Goal: Check status: Check status

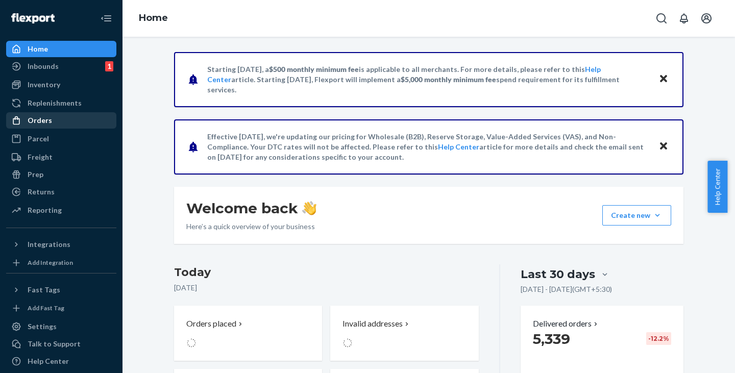
click at [31, 117] on div "Orders" at bounding box center [40, 120] width 25 height 10
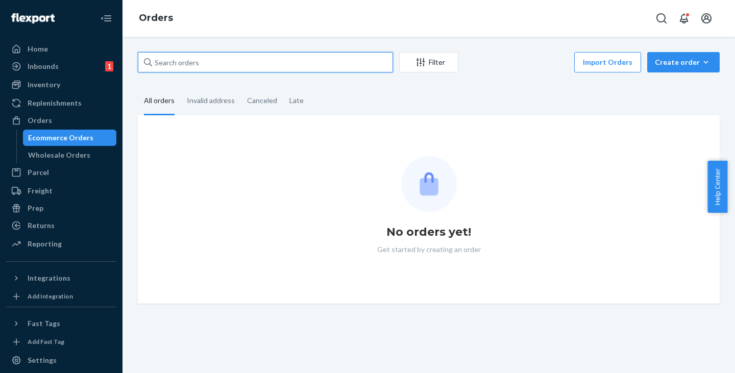
click at [205, 66] on input "text" at bounding box center [265, 62] width 255 height 20
paste input "[PERSON_NAME]"
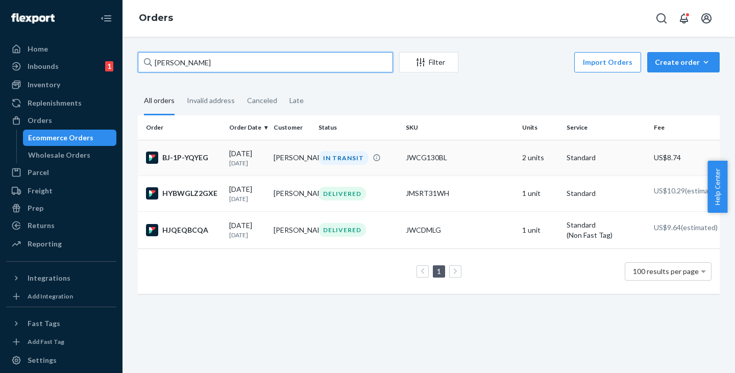
type input "[PERSON_NAME]"
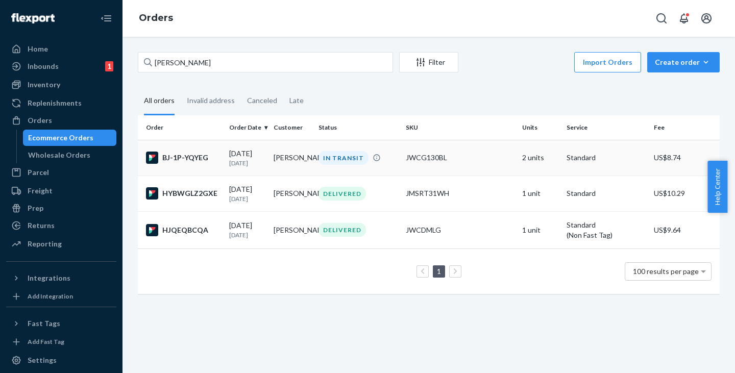
click at [286, 158] on td "[PERSON_NAME]" at bounding box center [292, 158] width 44 height 36
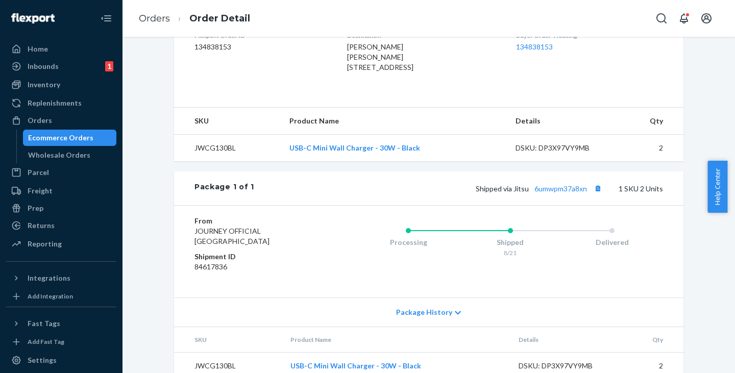
scroll to position [314, 0]
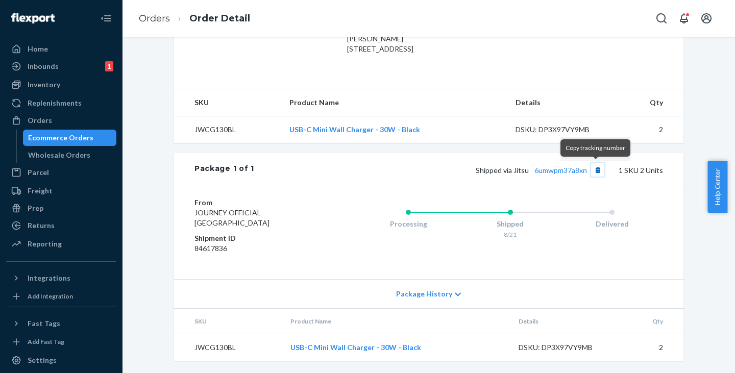
click at [594, 169] on button "Copy tracking number" at bounding box center [597, 169] width 13 height 13
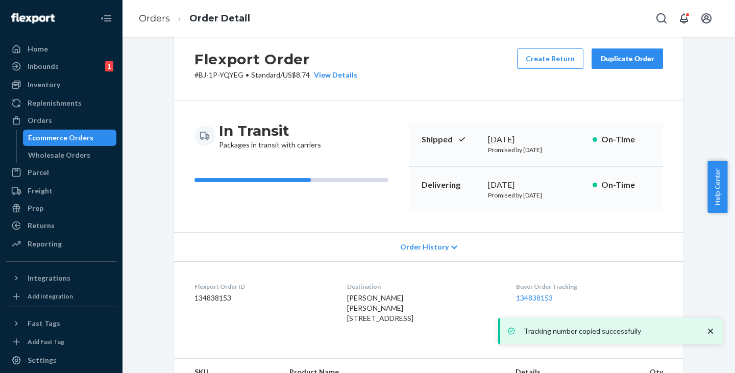
scroll to position [0, 0]
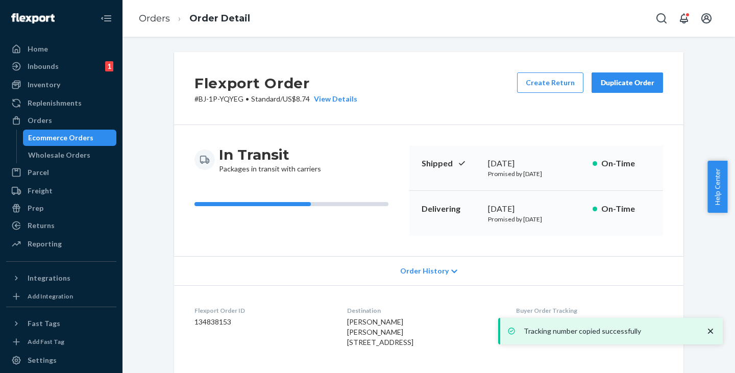
click at [217, 94] on p "# BJ-1P-YQYEG • Standard / US$8.74 View Details" at bounding box center [275, 99] width 163 height 10
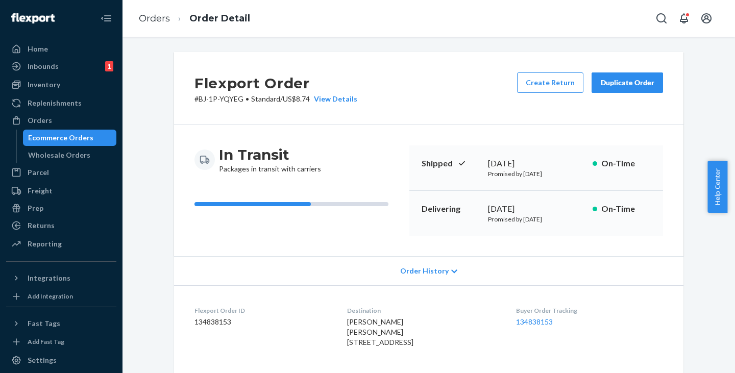
click at [214, 102] on p "# BJ-1P-YQYEG • Standard / US$8.74 View Details" at bounding box center [275, 99] width 163 height 10
click at [208, 102] on p "# BJ-1P-YQYEG • Standard / US$8.74 View Details" at bounding box center [275, 99] width 163 height 10
drag, startPoint x: 193, startPoint y: 102, endPoint x: 240, endPoint y: 101, distance: 46.5
click at [240, 101] on p "# BJ-1P-YQYEG • Standard / US$8.74 View Details" at bounding box center [275, 99] width 163 height 10
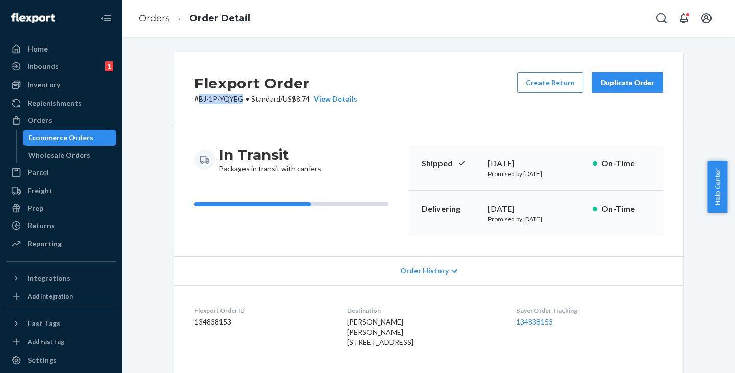
copy p "BJ-1P-YQYEG"
click at [45, 142] on div "Ecommerce Orders" at bounding box center [60, 138] width 65 height 10
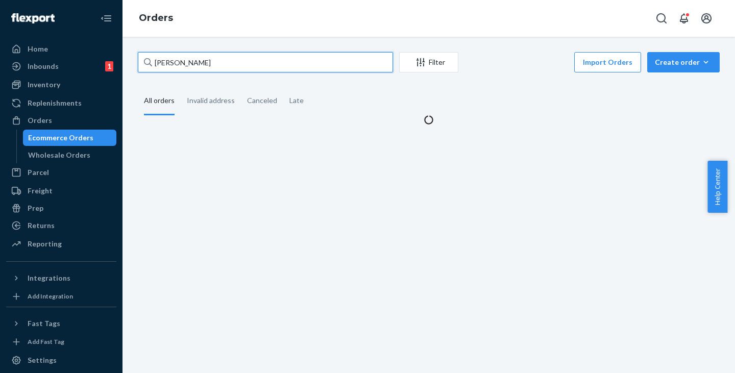
drag, startPoint x: 240, startPoint y: 64, endPoint x: 154, endPoint y: 65, distance: 86.3
click at [154, 65] on input "[PERSON_NAME]" at bounding box center [265, 62] width 255 height 20
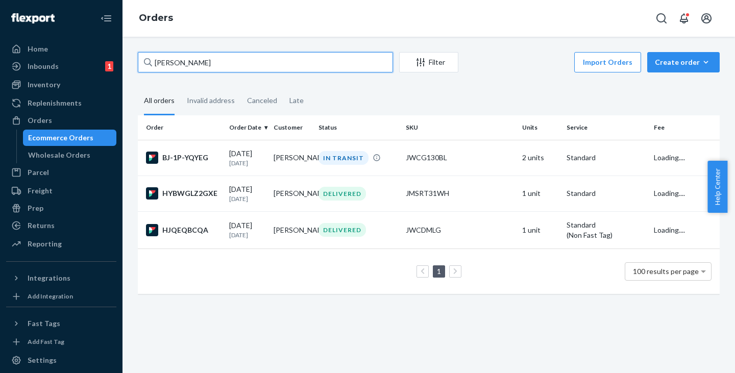
paste input "GENERAL STORES - TRINITY MOT"
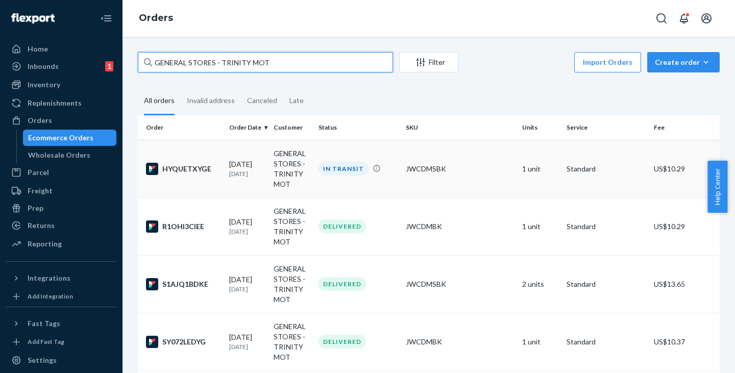
type input "GENERAL STORES - TRINITY MOT"
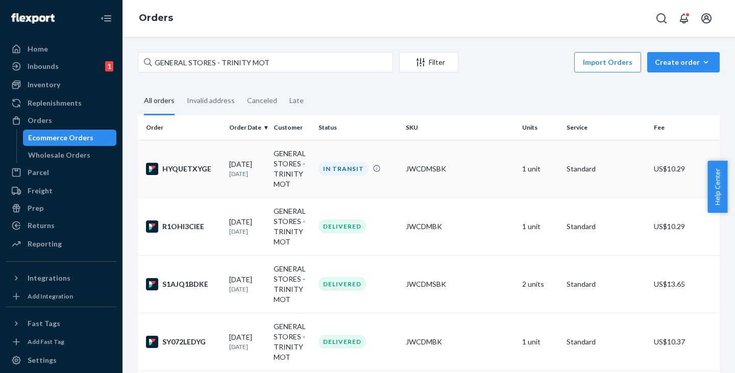
click at [292, 154] on td "GENERAL STORES - TRINITY MOT" at bounding box center [292, 169] width 44 height 58
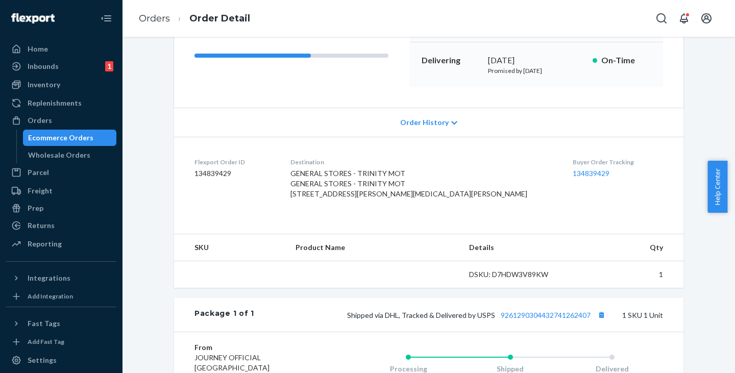
scroll to position [204, 0]
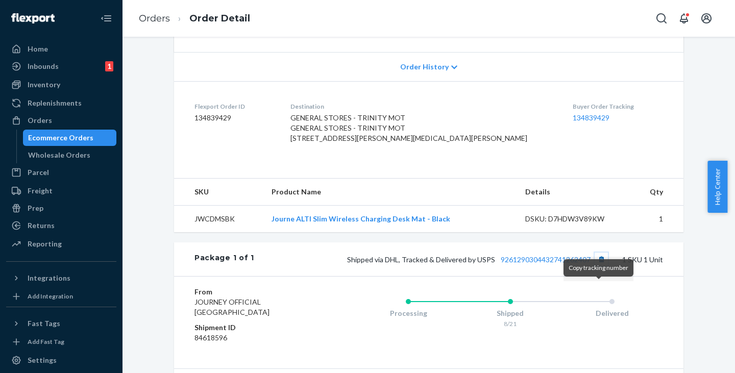
click at [601, 266] on button "Copy tracking number" at bounding box center [601, 259] width 13 height 13
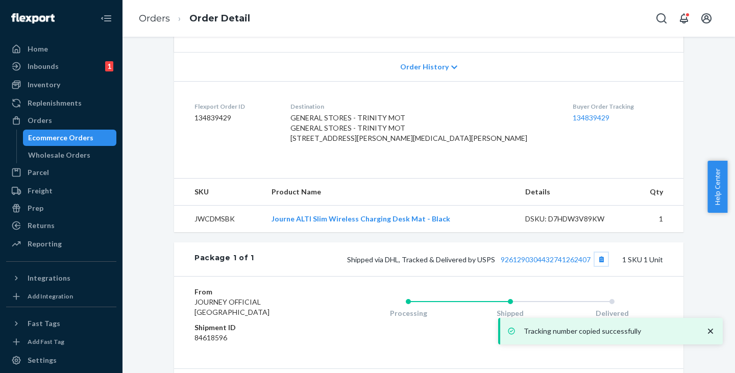
scroll to position [0, 0]
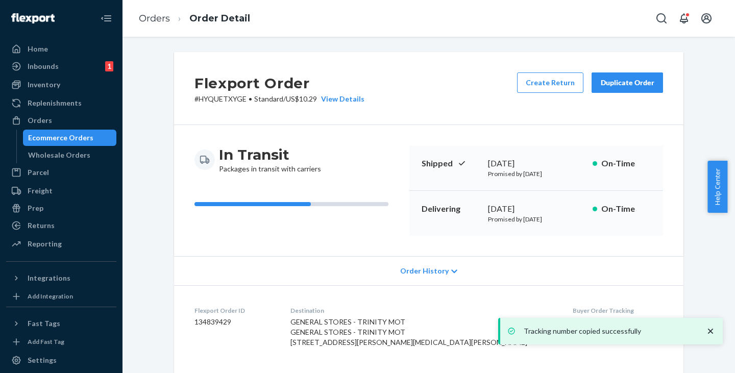
click at [223, 98] on p "# HYQUETXYGE • Standard / US$10.29 View Details" at bounding box center [279, 99] width 170 height 10
copy p "HYQUETXYGE"
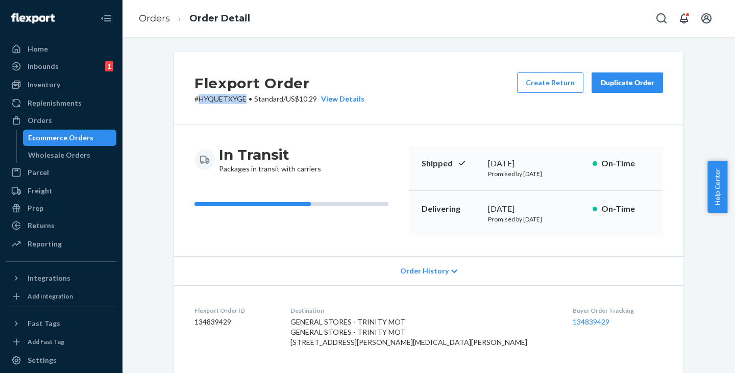
click at [50, 136] on div "Ecommerce Orders" at bounding box center [60, 138] width 65 height 10
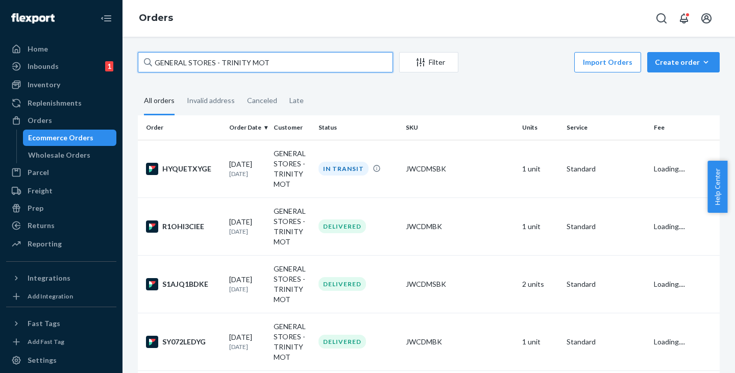
drag, startPoint x: 275, startPoint y: 64, endPoint x: 136, endPoint y: 65, distance: 138.3
click at [136, 65] on div "GENERAL STORES - TRINITY MOT Filter Import Orders Create order Ecommerce order …" at bounding box center [428, 268] width 597 height 432
paste input "[PERSON_NAME]"
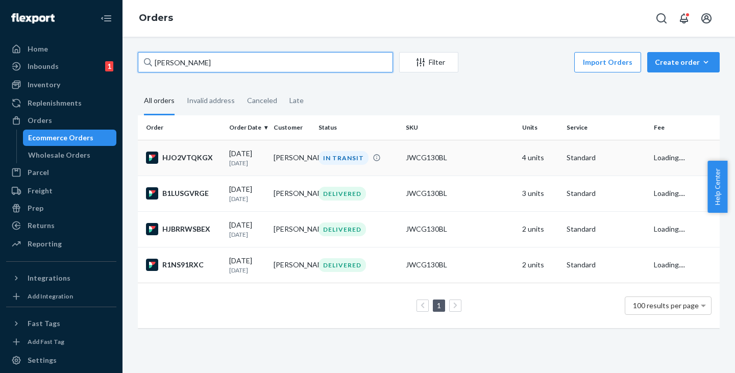
type input "[PERSON_NAME]"
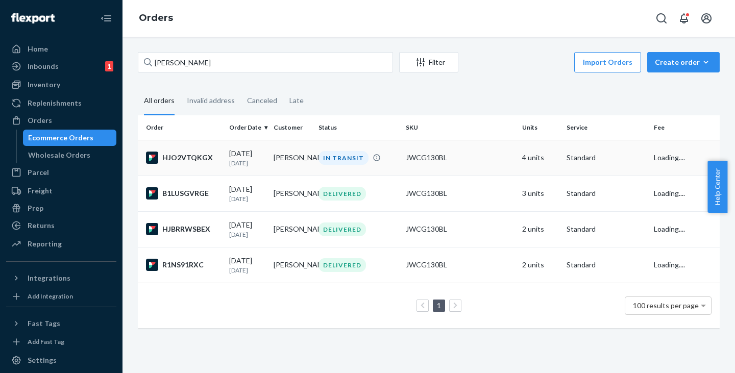
click at [276, 165] on td "[PERSON_NAME]" at bounding box center [292, 158] width 44 height 36
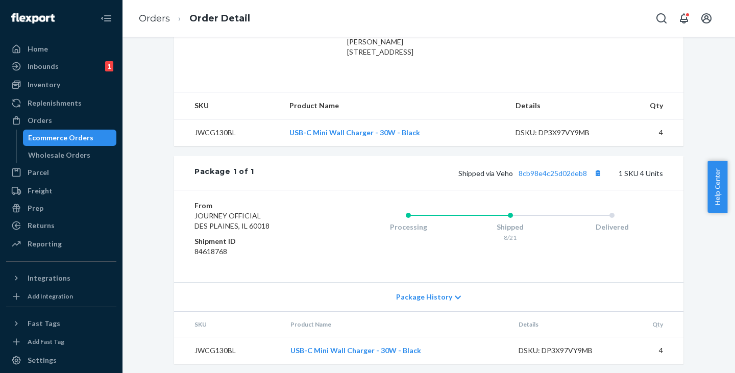
scroll to position [314, 0]
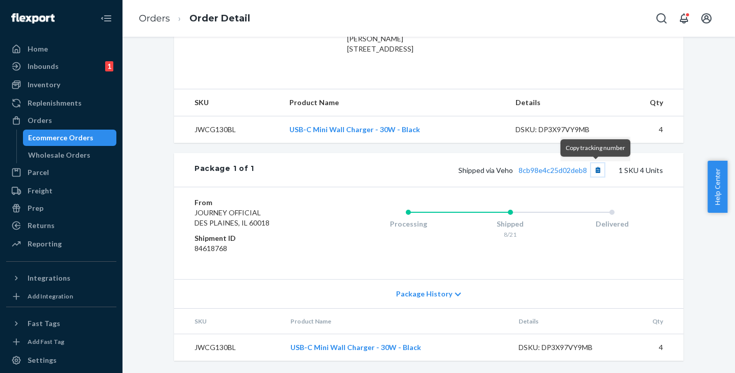
click at [595, 166] on button "Copy tracking number" at bounding box center [597, 169] width 13 height 13
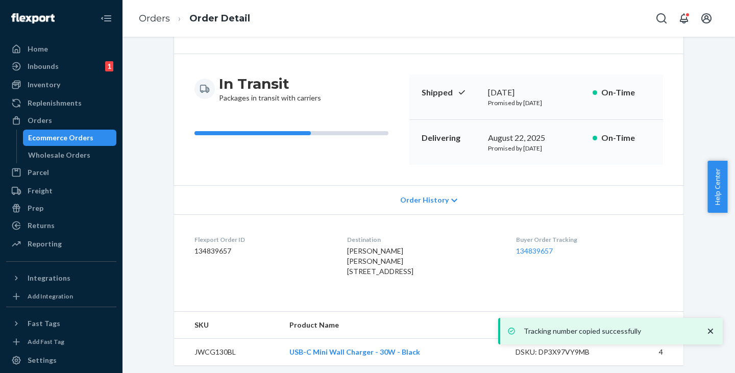
scroll to position [59, 0]
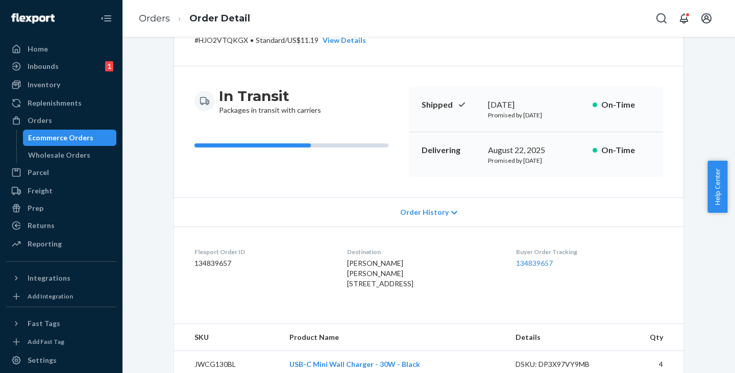
click at [214, 38] on p "# HJO2VTQKGX • Standard / US$11.19 View Details" at bounding box center [280, 40] width 172 height 10
copy p "HJO2VTQKGX"
click at [82, 137] on div "Ecommerce Orders" at bounding box center [60, 138] width 65 height 10
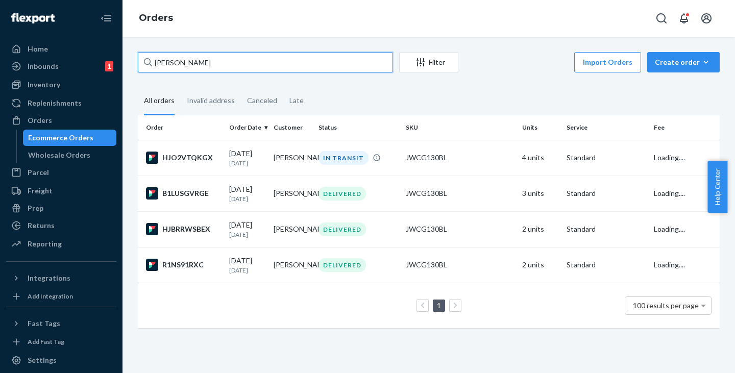
drag, startPoint x: 228, startPoint y: 58, endPoint x: 155, endPoint y: 60, distance: 73.0
click at [155, 60] on input "[PERSON_NAME]" at bounding box center [265, 62] width 255 height 20
paste input "[PERSON_NAME]"
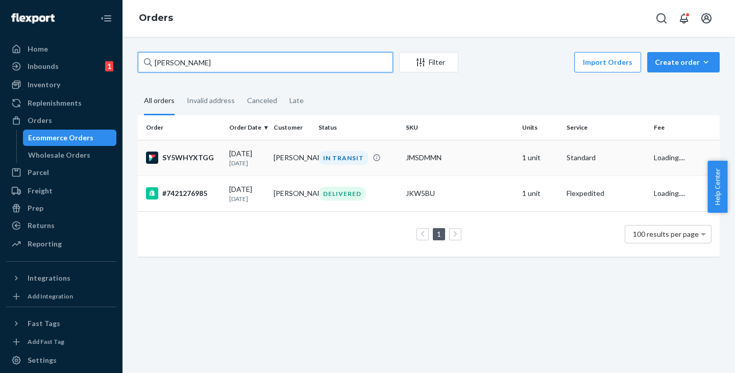
type input "[PERSON_NAME]"
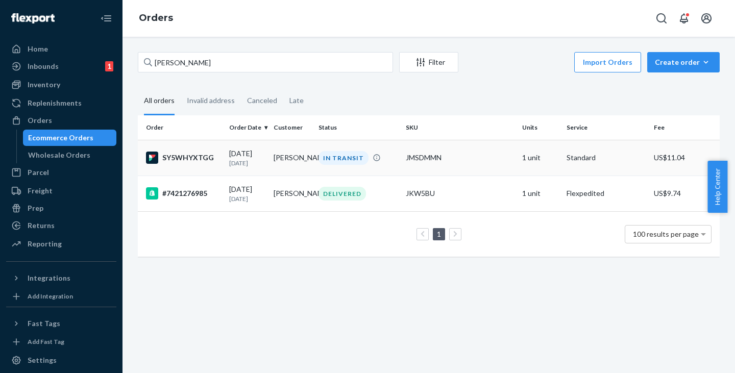
click at [287, 159] on td "[PERSON_NAME]" at bounding box center [292, 158] width 44 height 36
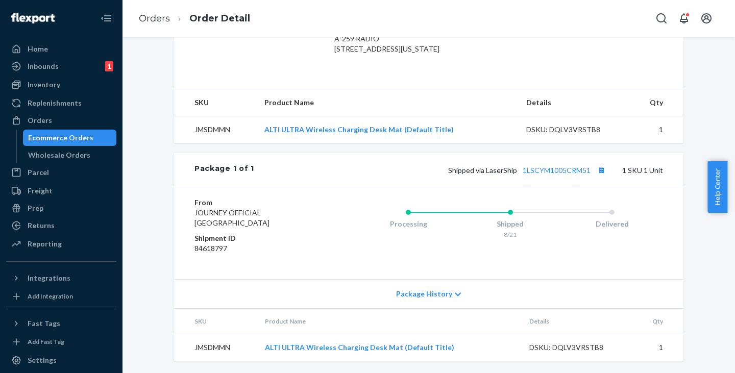
scroll to position [314, 0]
click at [598, 168] on button "Copy tracking number" at bounding box center [601, 169] width 13 height 13
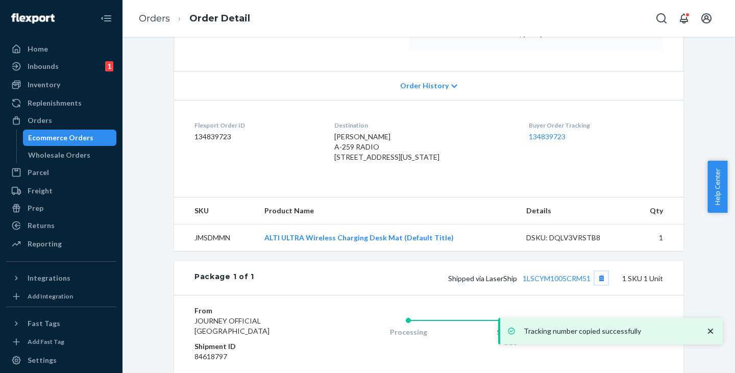
scroll to position [0, 0]
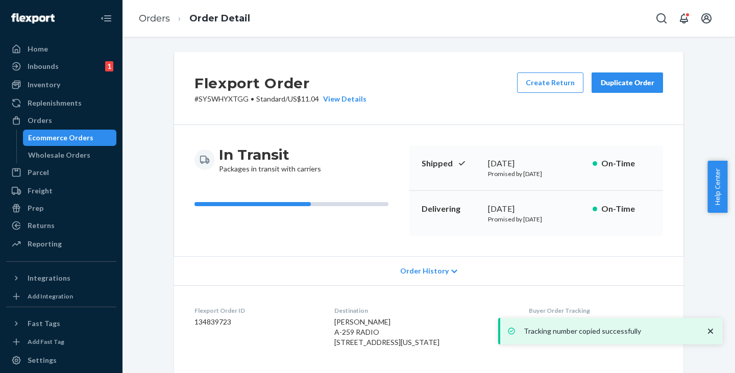
click at [225, 98] on p "# SY5WHYXTGG • Standard / US$11.04 View Details" at bounding box center [280, 99] width 172 height 10
copy p "SY5WHYXTGG"
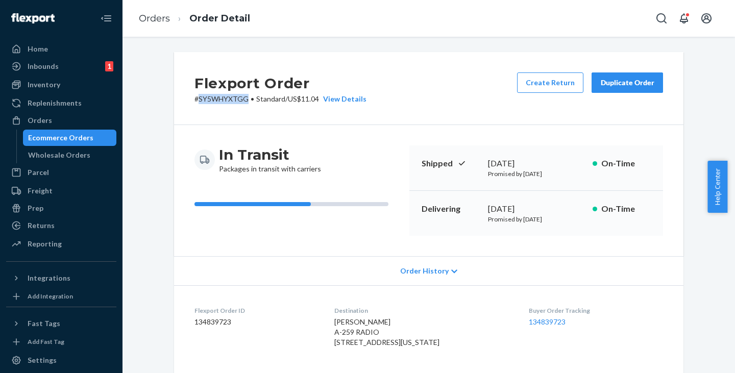
click at [74, 134] on div "Ecommerce Orders" at bounding box center [60, 138] width 65 height 10
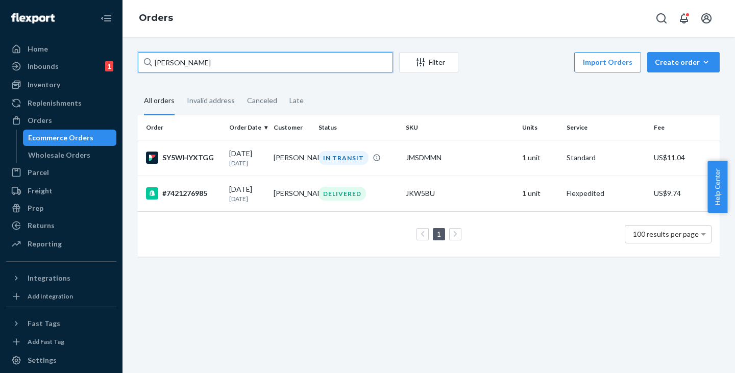
drag, startPoint x: 228, startPoint y: 63, endPoint x: 157, endPoint y: 63, distance: 71.5
click at [157, 63] on input "[PERSON_NAME]" at bounding box center [265, 62] width 255 height 20
paste input "[PERSON_NAME]"
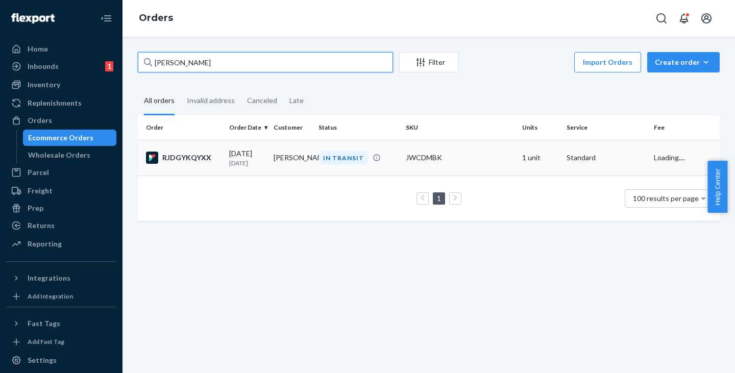
type input "[PERSON_NAME]"
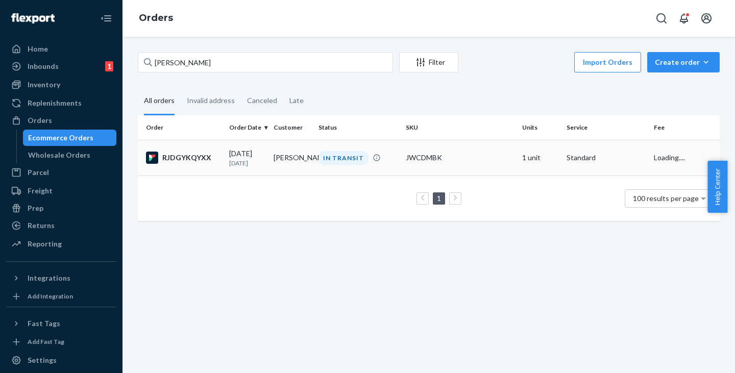
click at [261, 161] on p "[DATE]" at bounding box center [247, 163] width 36 height 9
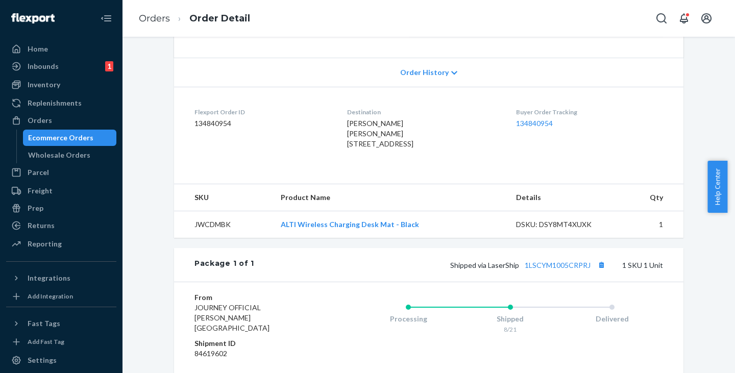
scroll to position [314, 0]
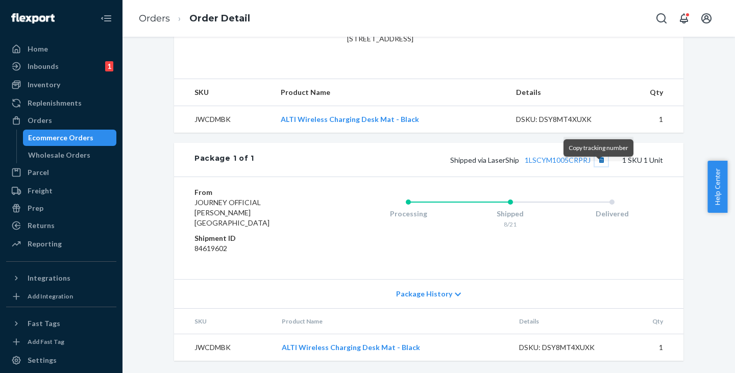
click at [598, 166] on button "Copy tracking number" at bounding box center [601, 159] width 13 height 13
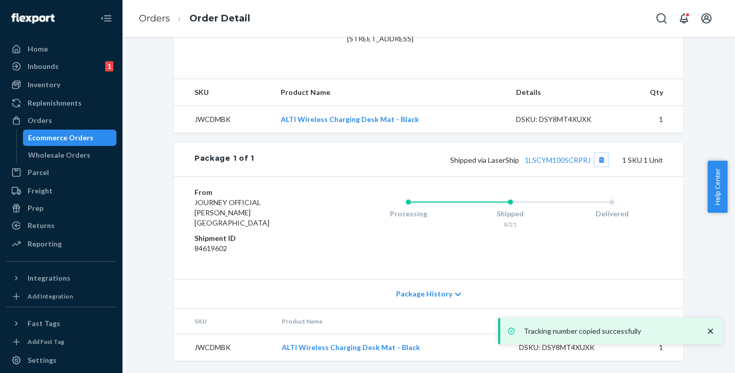
scroll to position [8, 0]
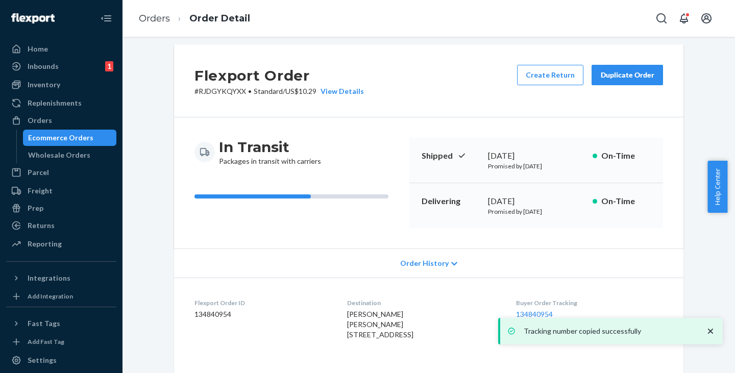
click at [208, 89] on p "# RJDGYKQYXX • Standard / US$10.29 View Details" at bounding box center [278, 91] width 169 height 10
copy p "RJDGYKQYXX"
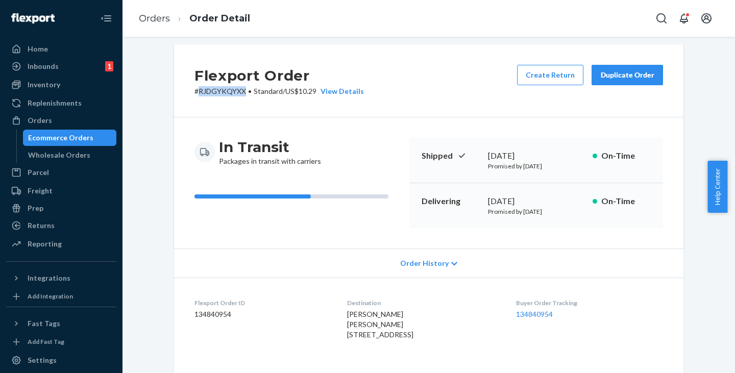
click at [81, 135] on div "Ecommerce Orders" at bounding box center [60, 138] width 65 height 10
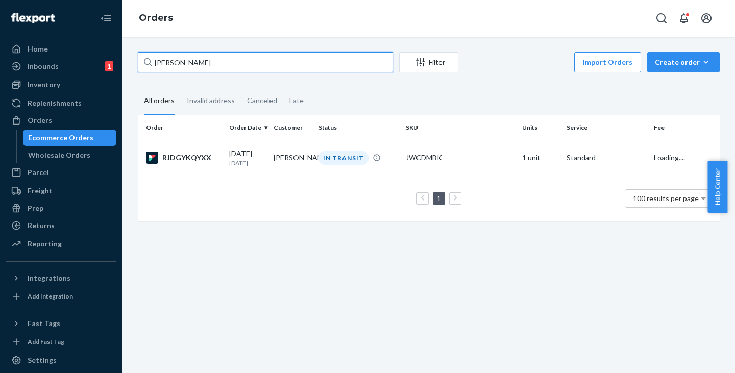
drag, startPoint x: 215, startPoint y: 55, endPoint x: 154, endPoint y: 58, distance: 61.3
click at [154, 58] on input "[PERSON_NAME]" at bounding box center [265, 62] width 255 height 20
paste input "[PERSON_NAME]"
type input "[PERSON_NAME]"
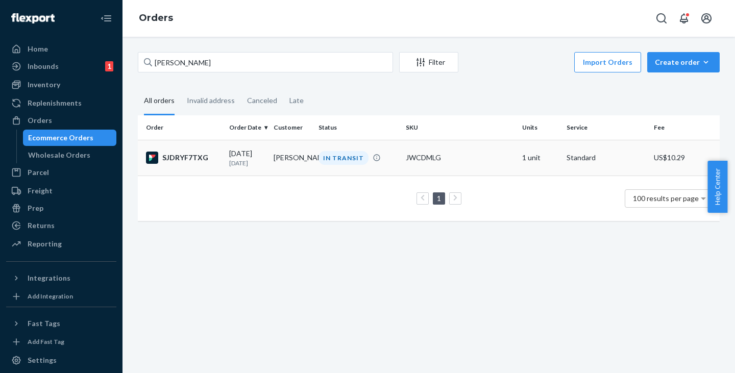
click at [291, 162] on td "[PERSON_NAME]" at bounding box center [292, 158] width 44 height 36
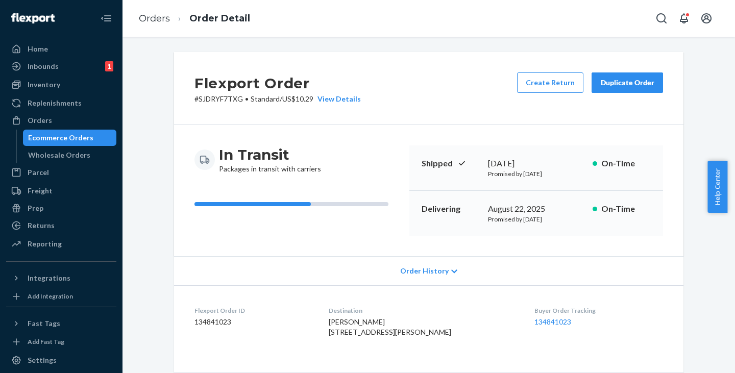
click at [213, 97] on p "# SJDRYF7TXG • Standard / US$10.29 View Details" at bounding box center [277, 99] width 166 height 10
copy p "SJDRYF7TXG"
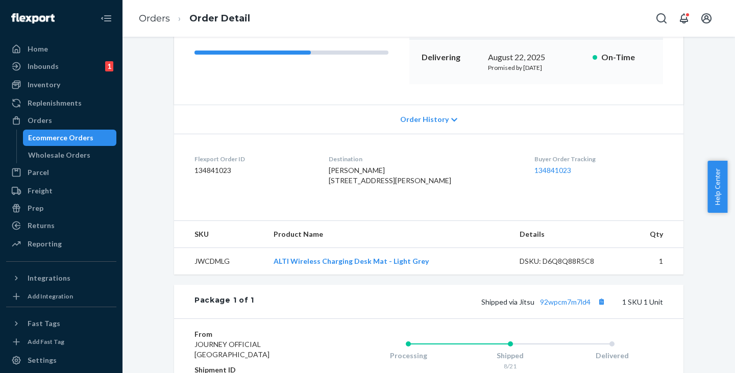
scroll to position [255, 0]
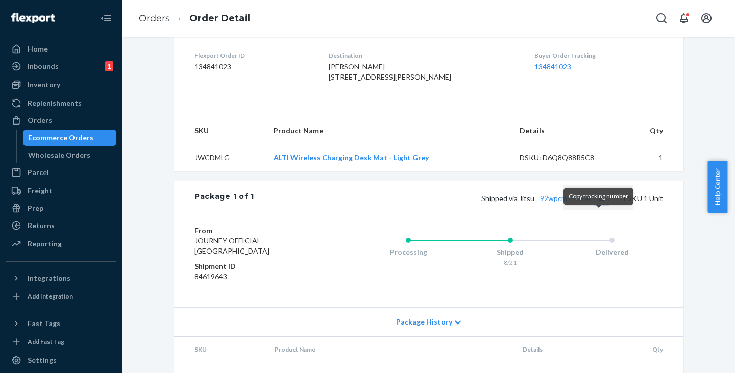
click at [600, 205] on button "Copy tracking number" at bounding box center [601, 197] width 13 height 13
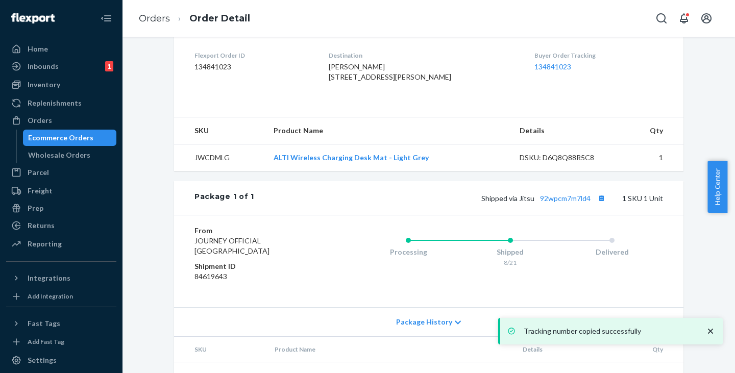
click at [70, 133] on div "Ecommerce Orders" at bounding box center [60, 138] width 65 height 10
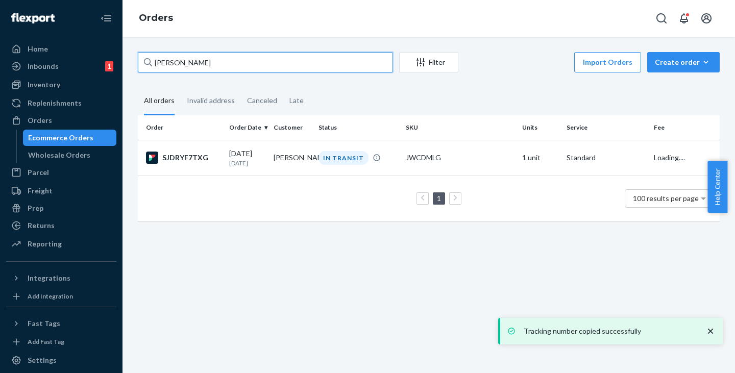
drag, startPoint x: 219, startPoint y: 63, endPoint x: 153, endPoint y: 64, distance: 65.9
click at [153, 64] on input "[PERSON_NAME]" at bounding box center [265, 62] width 255 height 20
paste input "ATT ABBEVILLE"
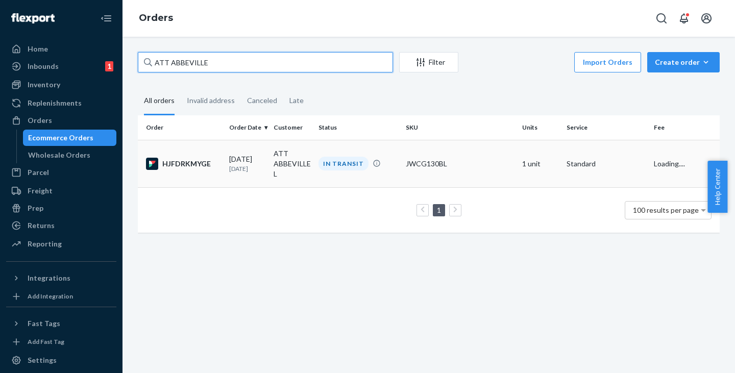
type input "ATT ABBEVILLE"
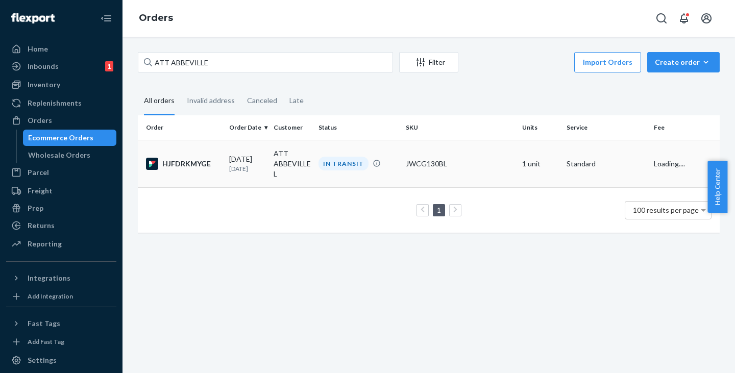
click at [285, 165] on td "ATT ABBEVILLE L" at bounding box center [292, 163] width 44 height 47
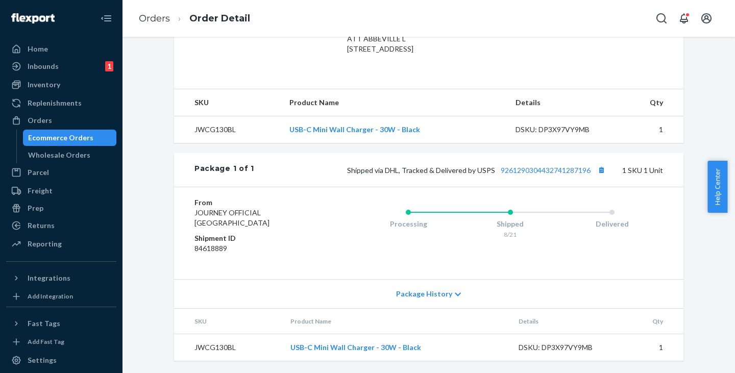
scroll to position [324, 0]
click at [599, 168] on button "Copy tracking number" at bounding box center [601, 169] width 13 height 13
click at [599, 170] on button "Copy tracking number" at bounding box center [601, 169] width 13 height 13
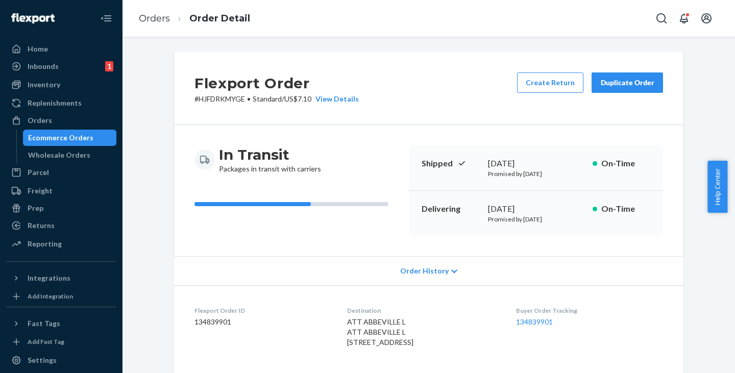
click at [228, 100] on p "# HJFDRKMYGE • Standard / US$7.10 View Details" at bounding box center [276, 99] width 164 height 10
copy p "HJFDRKMYGE"
click at [70, 139] on div "Ecommerce Orders" at bounding box center [60, 138] width 65 height 10
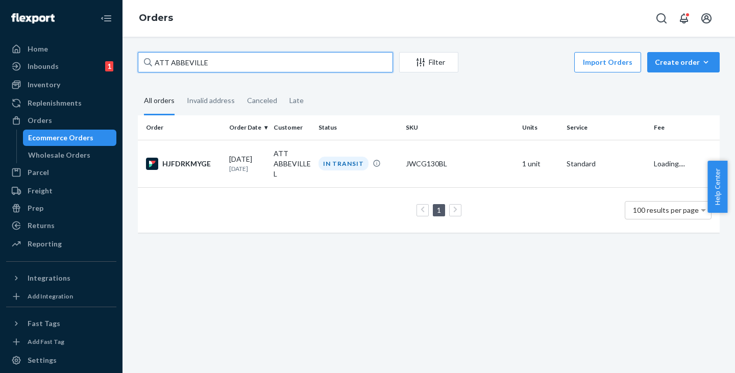
drag, startPoint x: 224, startPoint y: 60, endPoint x: 138, endPoint y: 59, distance: 85.2
click at [138, 59] on input "ATT ABBEVILLE" at bounding box center [265, 62] width 255 height 20
paste input "L [PERSON_NAME]"
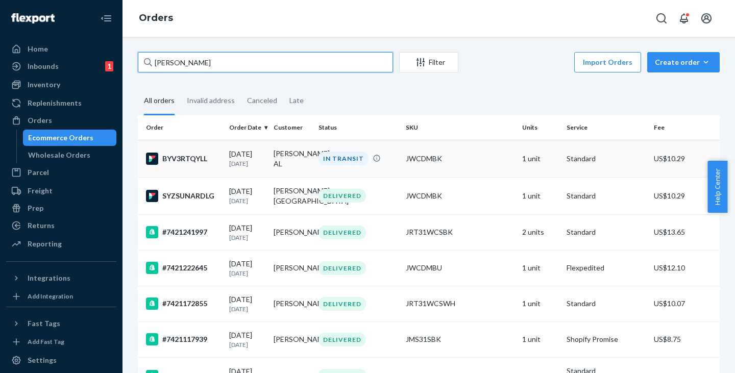
type input "[PERSON_NAME]"
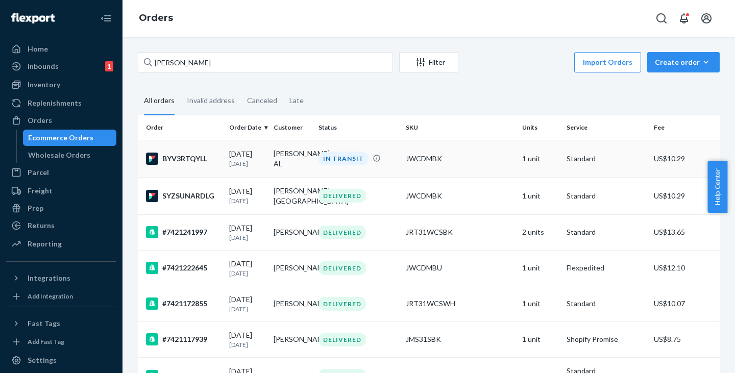
click at [259, 153] on div "[DATE] [DATE]" at bounding box center [247, 158] width 36 height 19
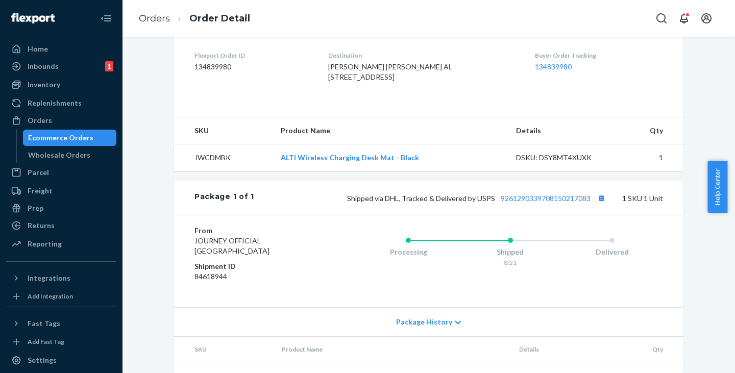
scroll to position [324, 0]
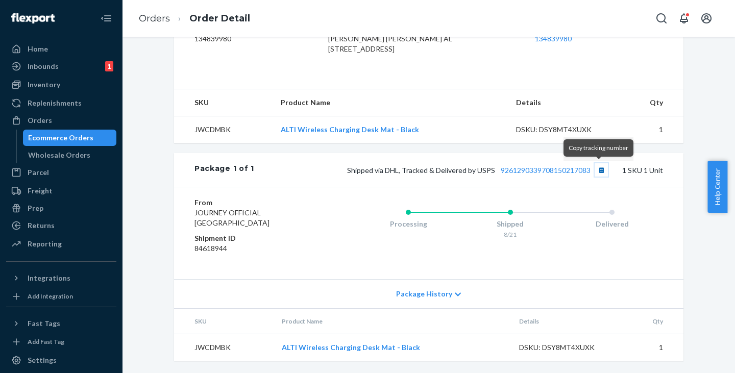
click at [599, 170] on button "Copy tracking number" at bounding box center [601, 169] width 13 height 13
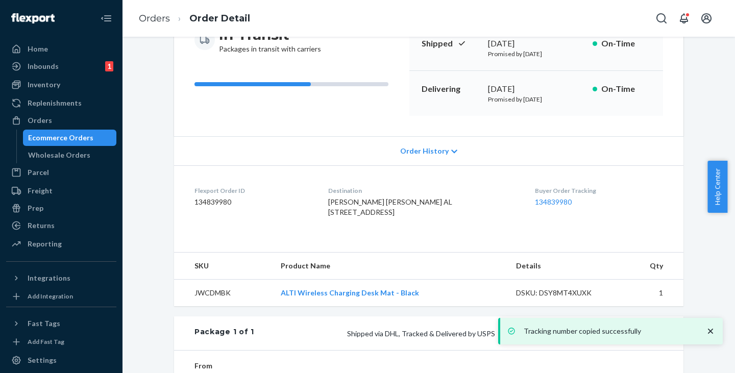
scroll to position [0, 0]
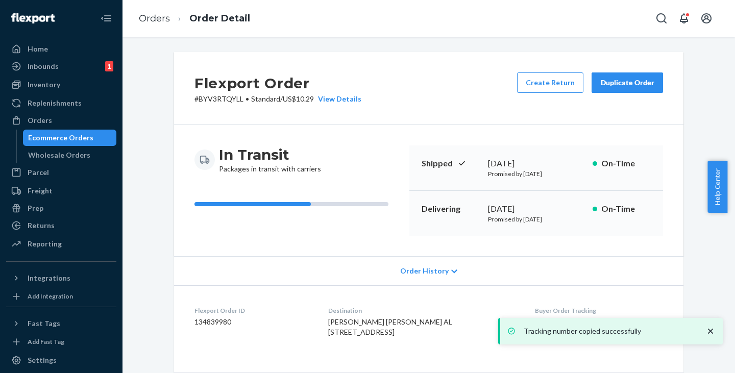
click at [218, 100] on p "# BYV3RTQYLL • Standard / US$10.29 View Details" at bounding box center [277, 99] width 167 height 10
copy p "BYV3RTQYLL"
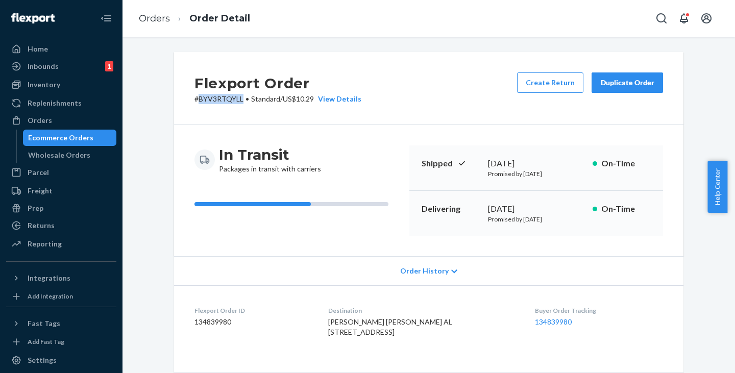
click at [67, 140] on div "Ecommerce Orders" at bounding box center [60, 138] width 65 height 10
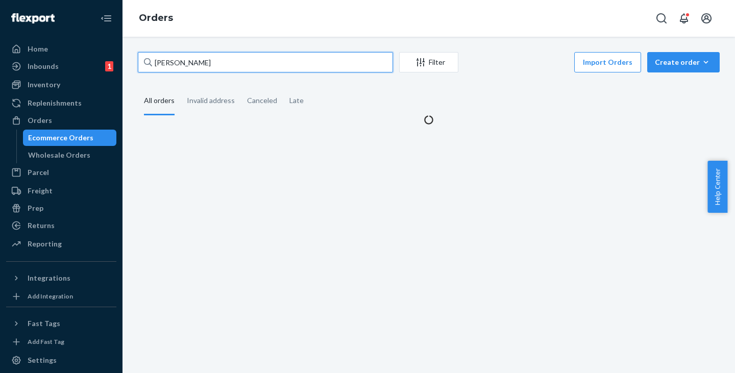
drag, startPoint x: 208, startPoint y: 69, endPoint x: 121, endPoint y: 67, distance: 86.3
click at [121, 67] on div "Home Inbounds 1 Shipping Plans Problems 1 Inventory Products Replenishments Ord…" at bounding box center [367, 186] width 735 height 373
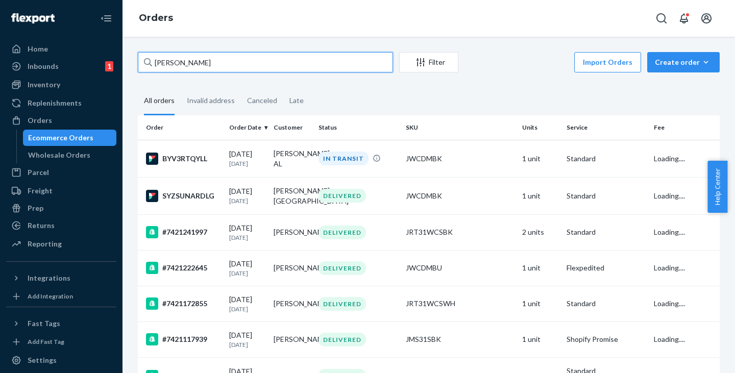
paste input "[PERSON_NAME]"
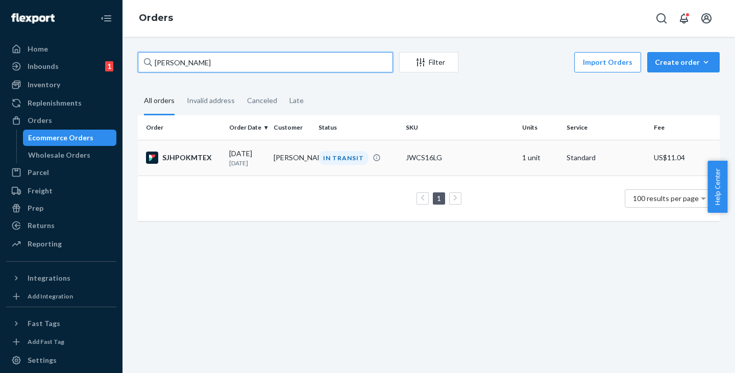
type input "[PERSON_NAME]"
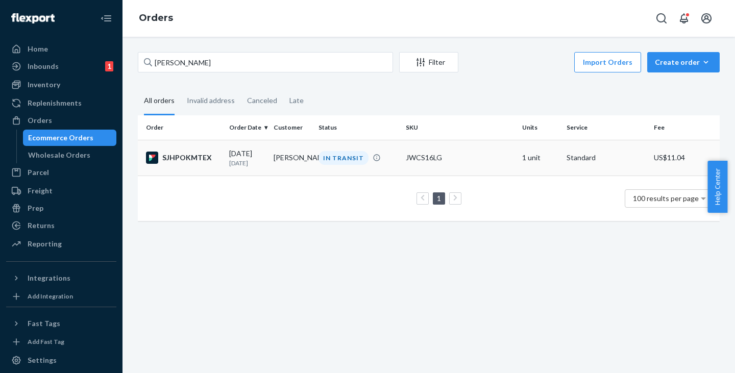
click at [265, 156] on div "[DATE] [DATE]" at bounding box center [247, 158] width 36 height 19
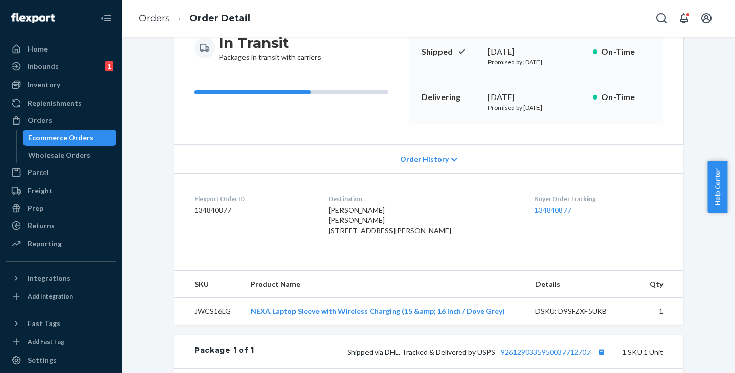
scroll to position [204, 0]
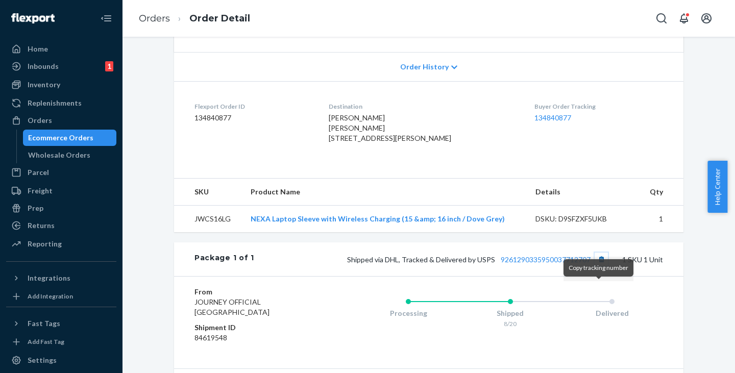
click at [600, 266] on button "Copy tracking number" at bounding box center [601, 259] width 13 height 13
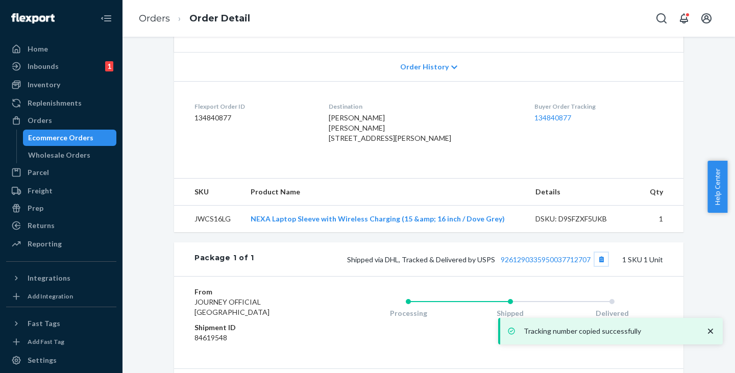
scroll to position [0, 0]
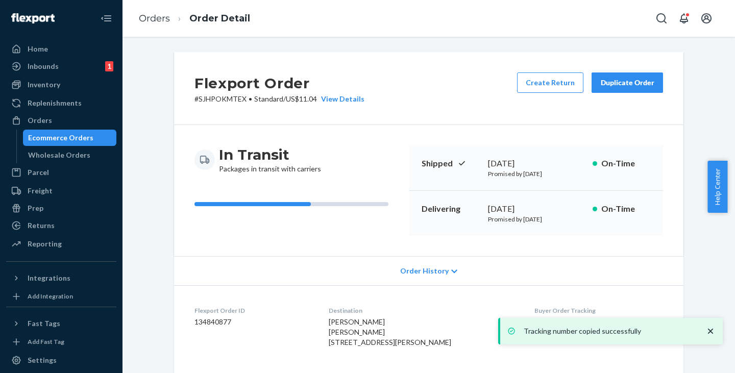
click at [215, 98] on p "# SJHPOKMTEX • Standard / US$11.04 View Details" at bounding box center [279, 99] width 170 height 10
copy p "SJHPOKMTEX"
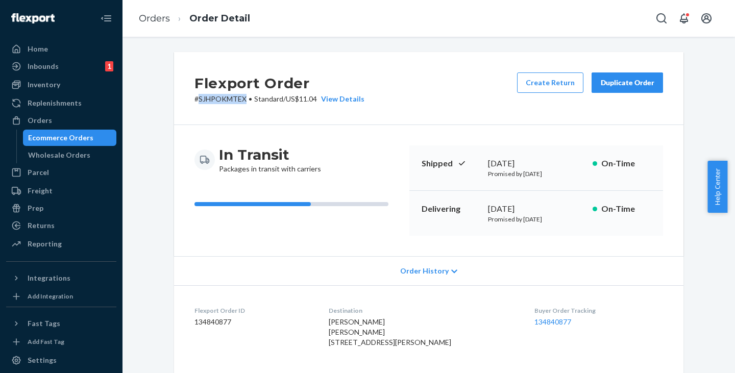
click at [81, 143] on div "Ecommerce Orders" at bounding box center [70, 138] width 92 height 14
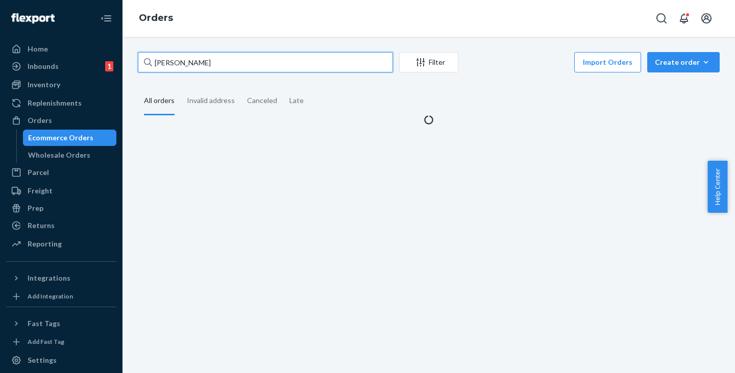
drag, startPoint x: 240, startPoint y: 63, endPoint x: 151, endPoint y: 63, distance: 89.3
click at [151, 63] on div "[PERSON_NAME]" at bounding box center [265, 62] width 255 height 20
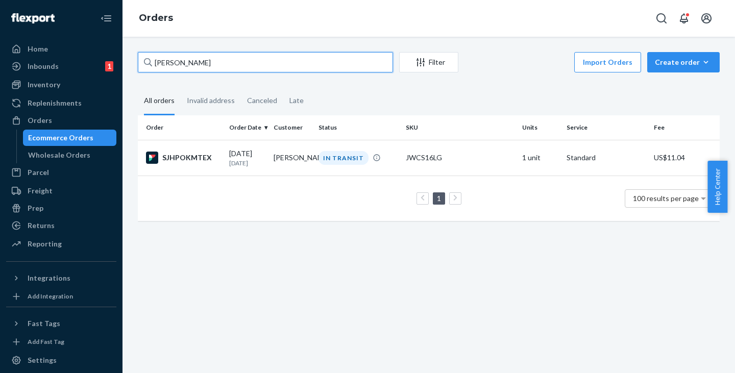
paste input "[PERSON_NAME]"
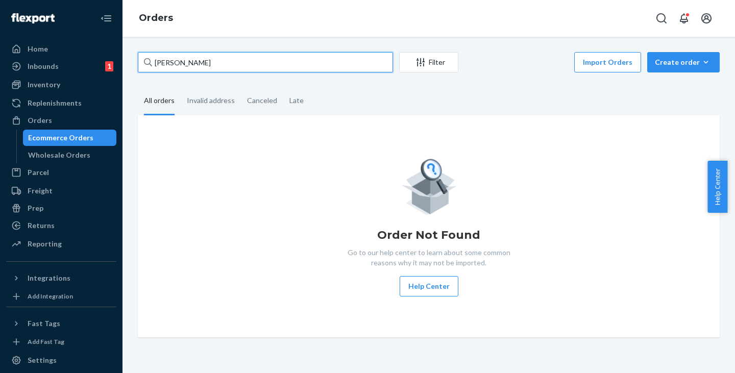
type input "[PERSON_NAME]"
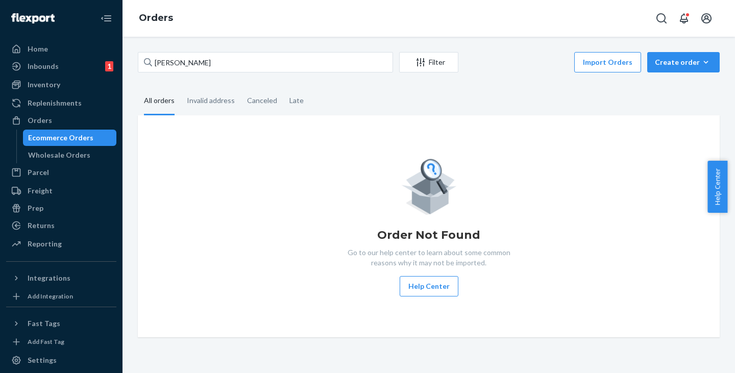
click at [434, 346] on div "[PERSON_NAME] Filter Import Orders Create order Ecommerce order Removal order A…" at bounding box center [429, 205] width 613 height 336
